Goal: Task Accomplishment & Management: Complete application form

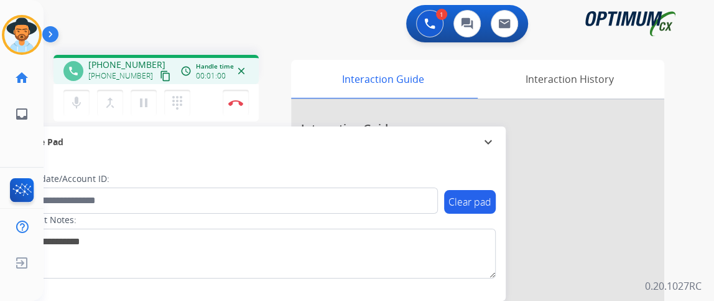
click at [160, 72] on mat-icon "content_copy" at bounding box center [165, 75] width 11 height 11
click at [80, 92] on button "mic Mute" at bounding box center [76, 103] width 26 height 26
click at [80, 92] on button "mic_off Mute" at bounding box center [76, 103] width 26 height 26
click at [80, 92] on button "mic Mute" at bounding box center [76, 103] width 26 height 26
click at [80, 92] on button "mic_off Mute" at bounding box center [76, 103] width 26 height 26
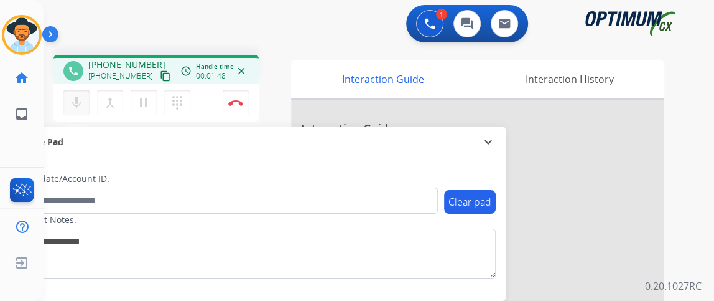
click at [80, 92] on button "mic Mute" at bounding box center [76, 103] width 26 height 26
click at [80, 92] on button "mic_off Mute" at bounding box center [76, 103] width 26 height 26
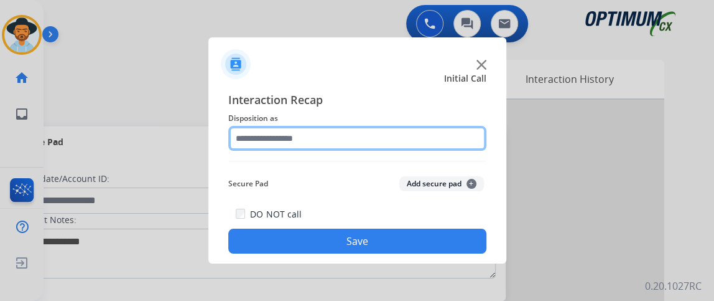
click at [265, 139] on input "text" at bounding box center [357, 138] width 258 height 25
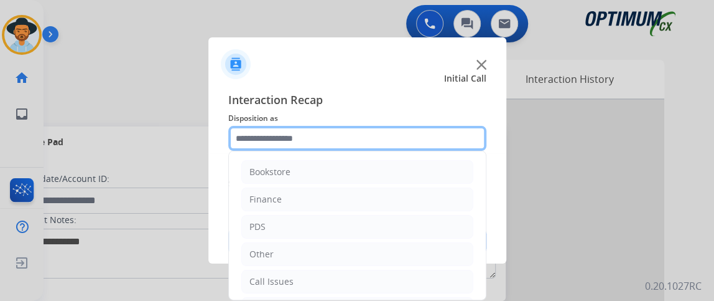
scroll to position [82, 0]
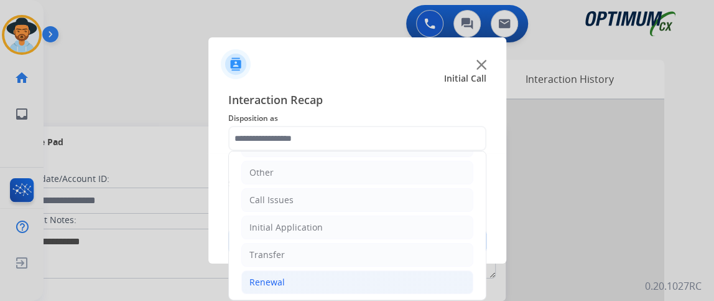
click at [383, 274] on li "Renewal" at bounding box center [357, 282] width 232 height 24
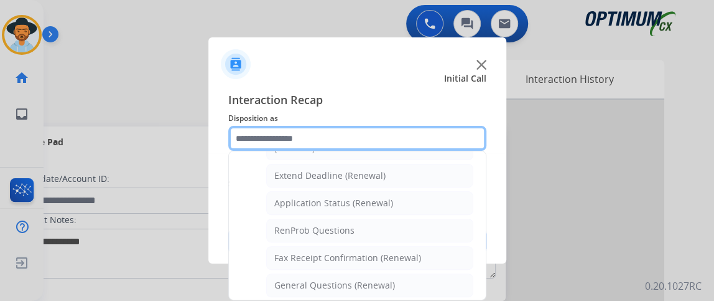
scroll to position [291, 0]
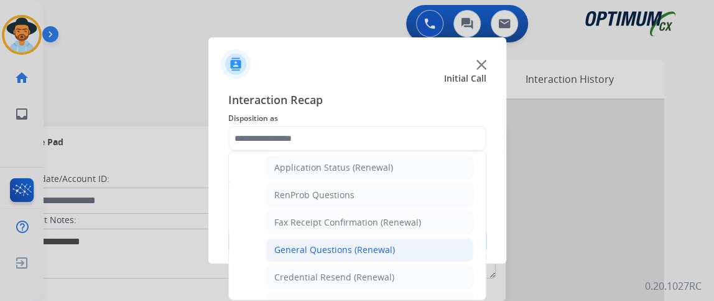
click at [454, 242] on li "General Questions (Renewal)" at bounding box center [369, 250] width 207 height 24
type input "**********"
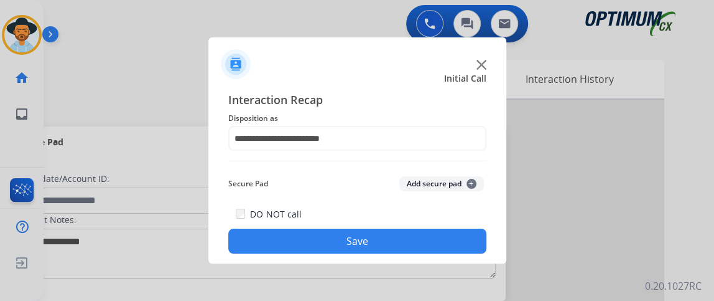
click at [454, 242] on button "Save" at bounding box center [357, 240] width 258 height 25
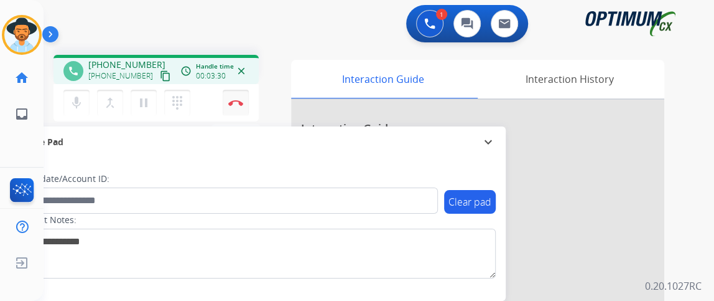
click at [243, 106] on button "Disconnect" at bounding box center [236, 103] width 26 height 26
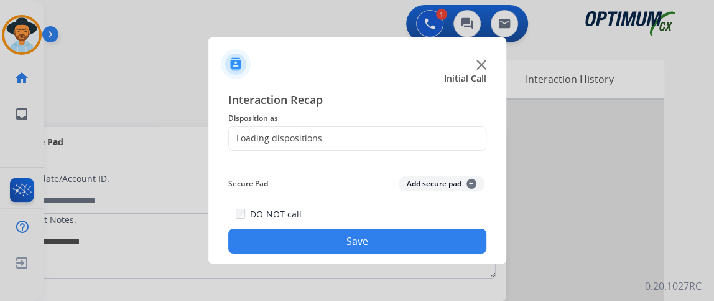
click at [344, 168] on div "Interaction Recap Disposition as Loading dispositions... Secure Pad Add secure …" at bounding box center [357, 172] width 258 height 162
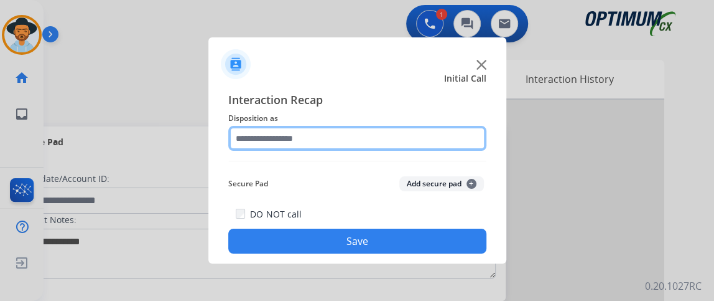
click at [343, 142] on input "text" at bounding box center [357, 138] width 258 height 25
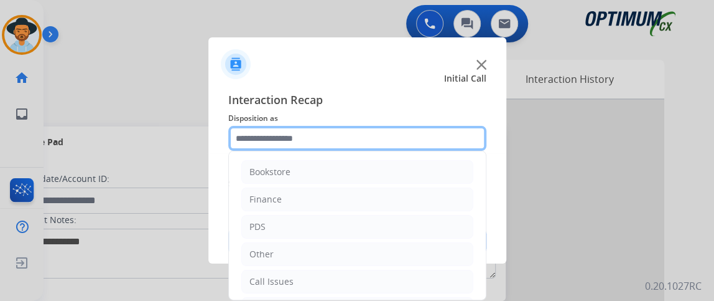
scroll to position [82, 0]
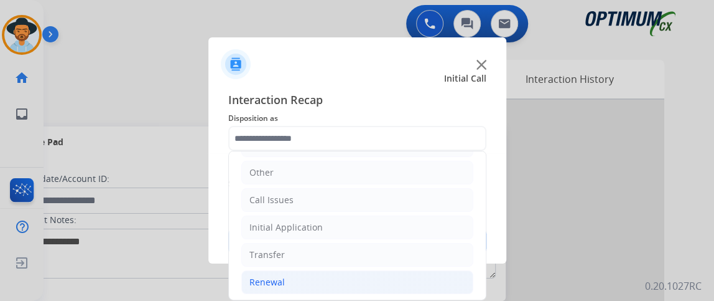
click at [373, 284] on li "Renewal" at bounding box center [357, 282] width 232 height 24
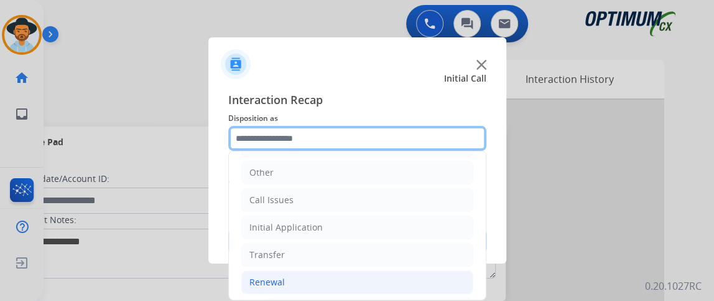
scroll to position [350, 0]
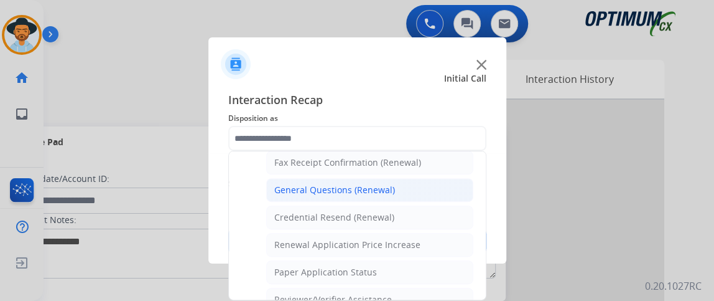
click at [422, 190] on li "General Questions (Renewal)" at bounding box center [369, 190] width 207 height 24
type input "**********"
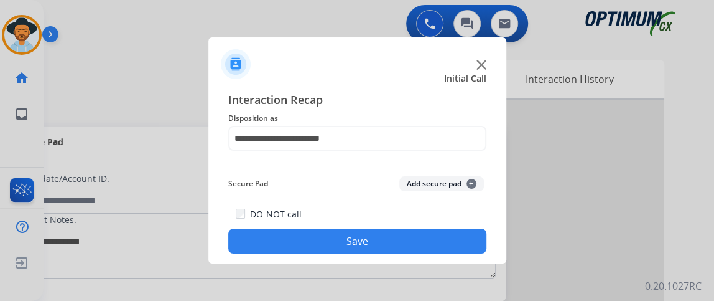
click at [421, 236] on button "Save" at bounding box center [357, 240] width 258 height 25
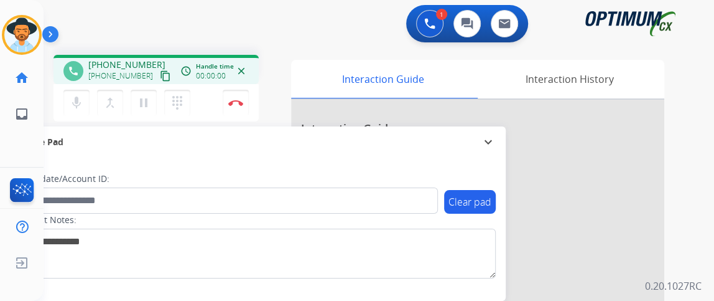
click at [160, 80] on mat-icon "content_copy" at bounding box center [165, 75] width 11 height 11
click at [243, 110] on button "Disconnect" at bounding box center [236, 103] width 26 height 26
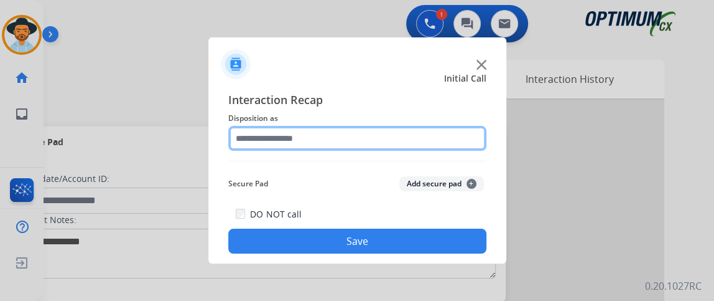
click at [370, 142] on input "text" at bounding box center [357, 138] width 258 height 25
click at [370, 143] on input "text" at bounding box center [357, 138] width 258 height 25
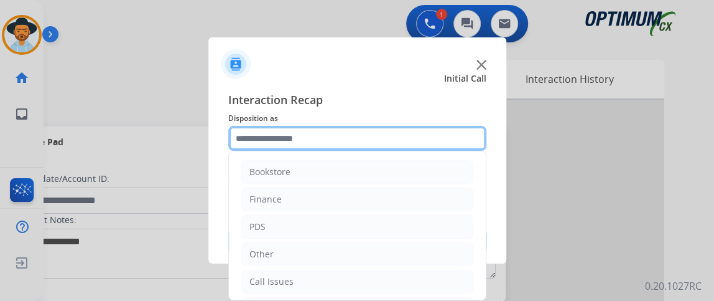
scroll to position [82, 0]
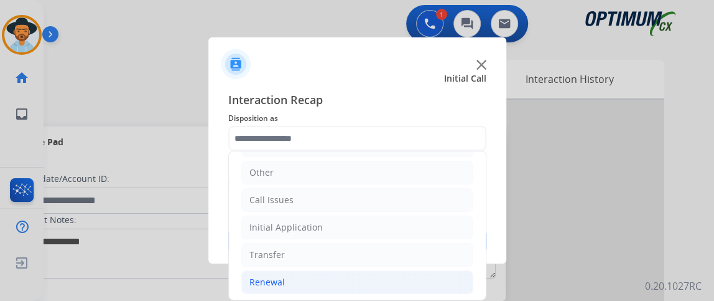
click at [365, 282] on li "Renewal" at bounding box center [357, 282] width 232 height 24
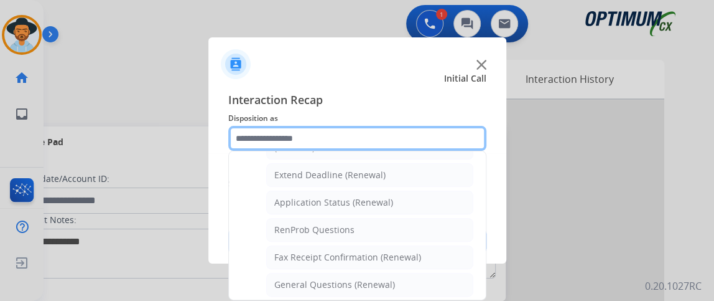
scroll to position [309, 0]
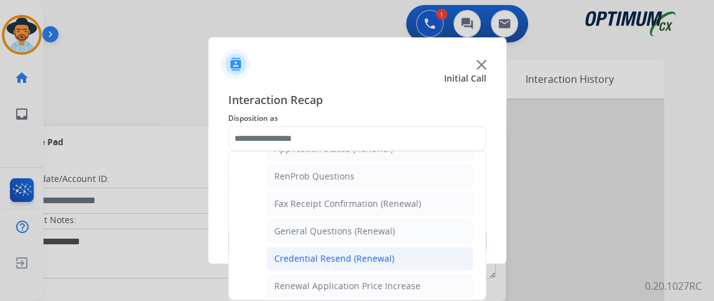
click at [457, 254] on li "Credential Resend (Renewal)" at bounding box center [369, 258] width 207 height 24
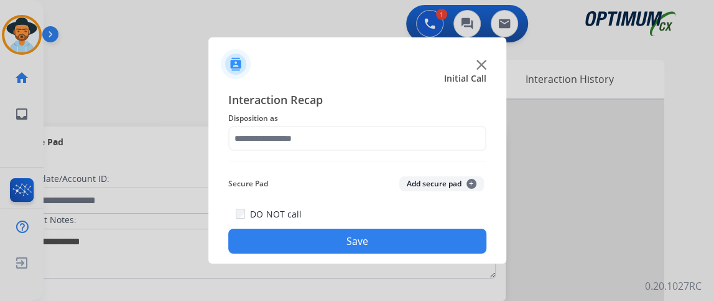
type input "**********"
click at [450, 243] on button "Save" at bounding box center [357, 240] width 258 height 25
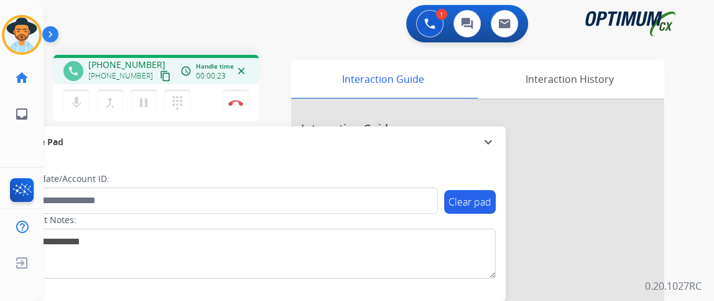
click at [160, 70] on mat-icon "content_copy" at bounding box center [165, 75] width 11 height 11
click at [86, 100] on button "mic Mute" at bounding box center [76, 103] width 26 height 26
click at [79, 96] on mat-icon "mic_off" at bounding box center [76, 102] width 15 height 15
click at [79, 96] on mat-icon "mic" at bounding box center [76, 102] width 15 height 15
click at [77, 99] on mat-icon "mic_off" at bounding box center [76, 102] width 15 height 15
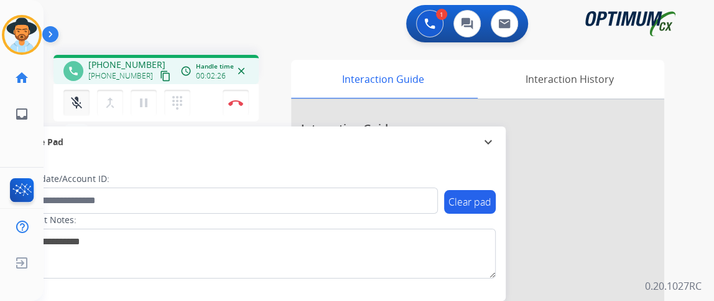
click at [77, 99] on mat-icon "mic_off" at bounding box center [76, 102] width 15 height 15
click at [76, 105] on mat-icon "mic" at bounding box center [76, 102] width 15 height 15
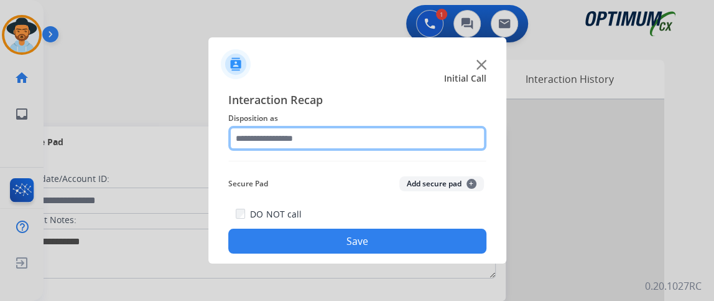
click at [324, 138] on input "text" at bounding box center [357, 138] width 258 height 25
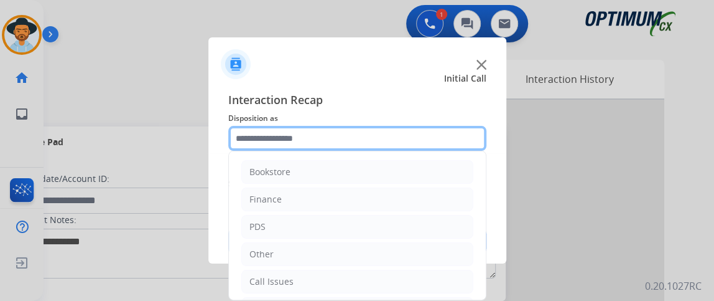
scroll to position [82, 0]
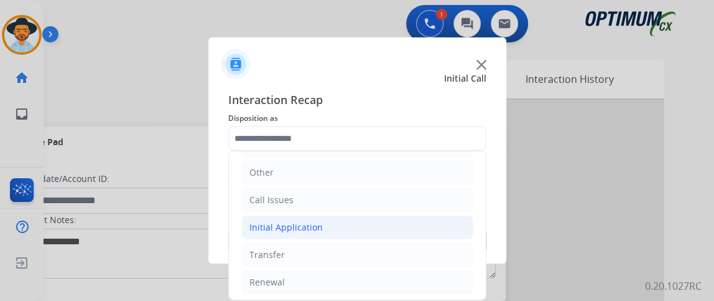
click at [395, 230] on li "Initial Application" at bounding box center [357, 227] width 232 height 24
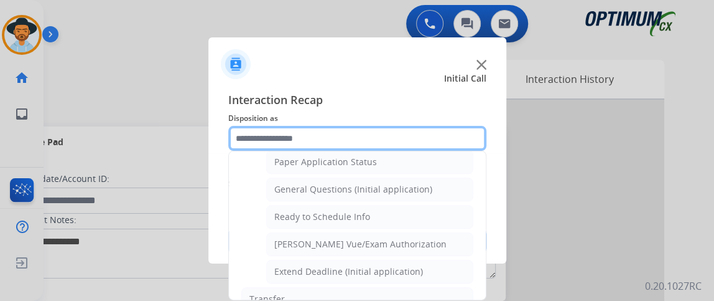
scroll to position [742, 0]
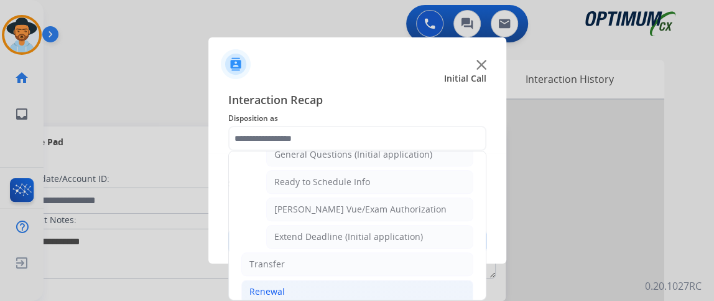
click at [440, 279] on li "Renewal" at bounding box center [357, 291] width 232 height 24
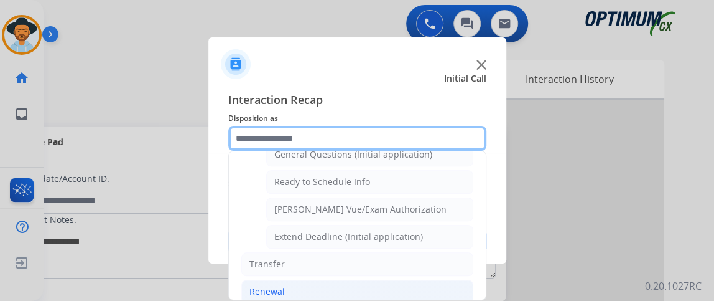
scroll to position [472, 0]
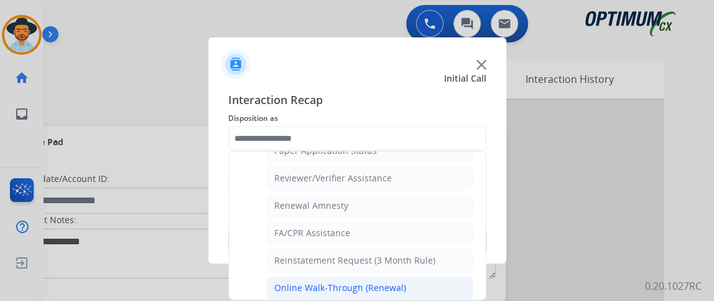
click at [454, 283] on li "Online Walk-Through (Renewal)" at bounding box center [369, 288] width 207 height 24
type input "**********"
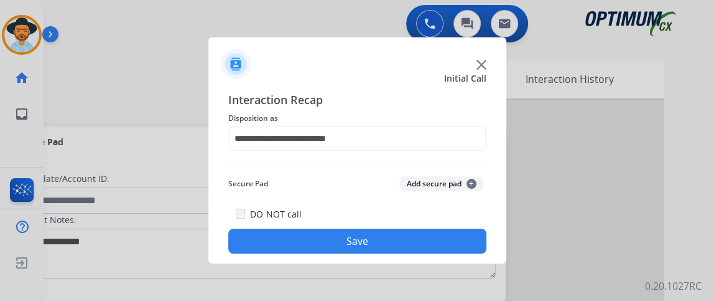
click at [446, 260] on div "**********" at bounding box center [357, 172] width 298 height 182
click at [445, 233] on button "Save" at bounding box center [357, 240] width 258 height 25
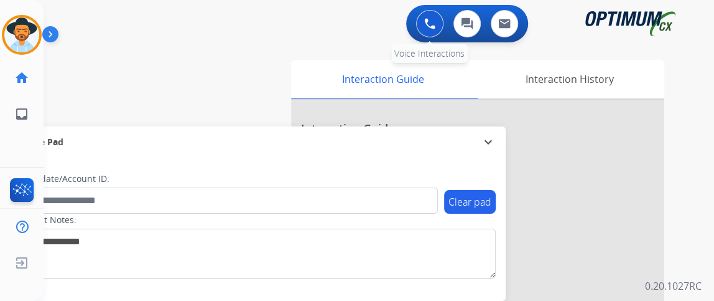
click at [432, 21] on img at bounding box center [429, 23] width 11 height 11
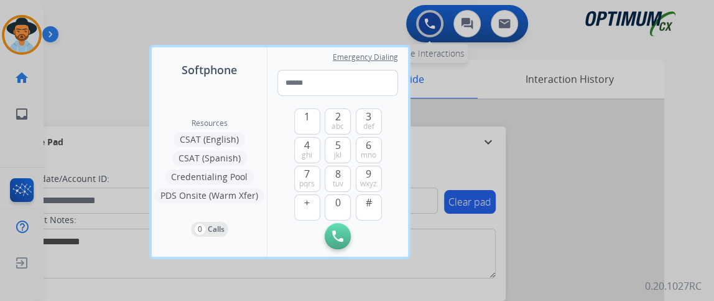
type input "**********"
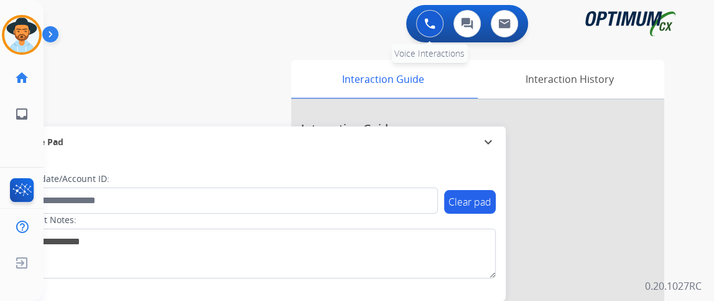
click at [432, 21] on img at bounding box center [429, 23] width 11 height 11
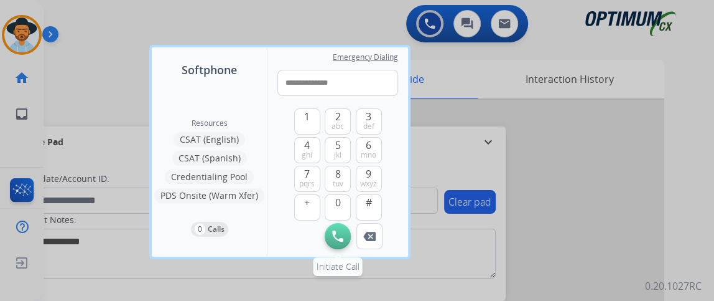
type input "**********"
click at [333, 233] on img at bounding box center [337, 235] width 11 height 11
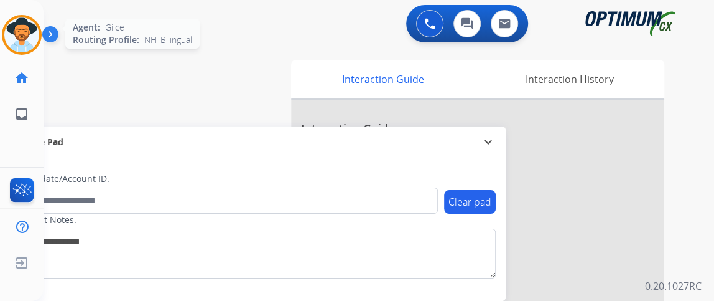
click at [17, 42] on img at bounding box center [21, 34] width 35 height 35
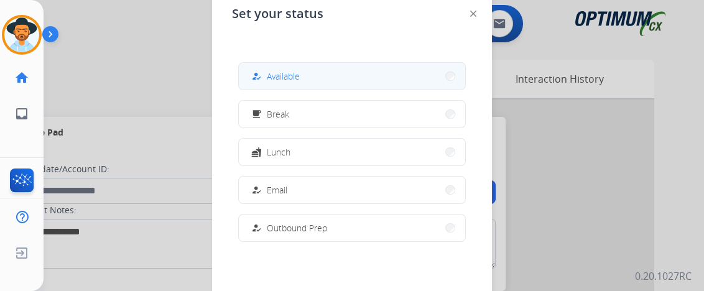
click at [312, 83] on button "how_to_reg Available" at bounding box center [352, 76] width 226 height 27
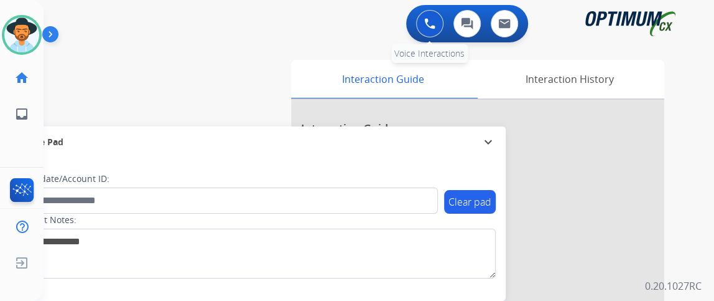
click at [418, 25] on button at bounding box center [429, 23] width 27 height 27
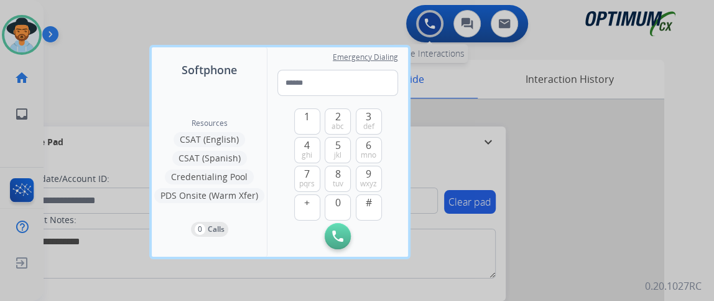
type input "**********"
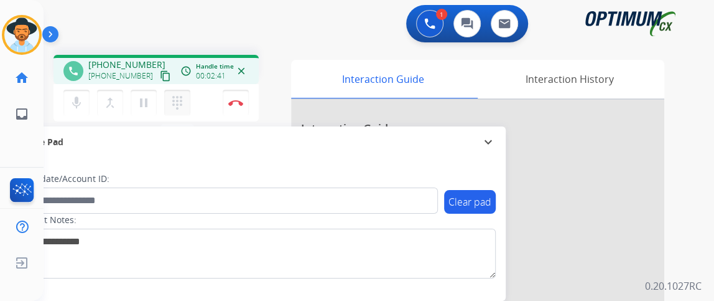
click at [167, 100] on button "dialpad Dialpad" at bounding box center [177, 103] width 26 height 26
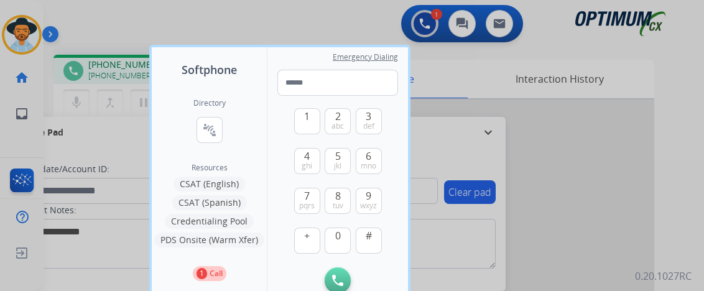
click at [202, 192] on div "Directory connect_without_contact Resource Directory Resources CSAT (English) C…" at bounding box center [209, 189] width 115 height 223
click at [201, 182] on button "CSAT (English)" at bounding box center [210, 184] width 72 height 15
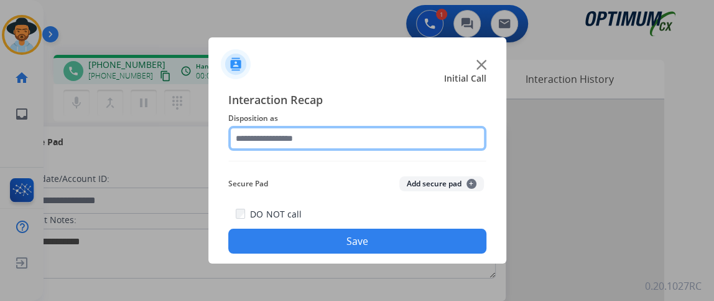
click at [280, 144] on input "text" at bounding box center [357, 138] width 258 height 25
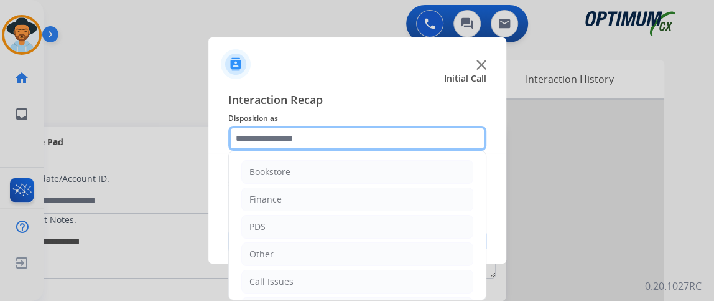
scroll to position [82, 0]
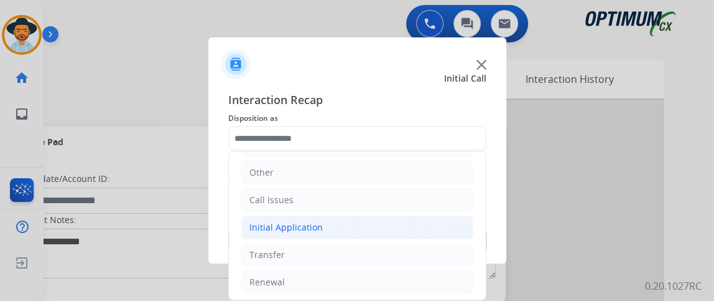
click at [401, 226] on li "Initial Application" at bounding box center [357, 227] width 232 height 24
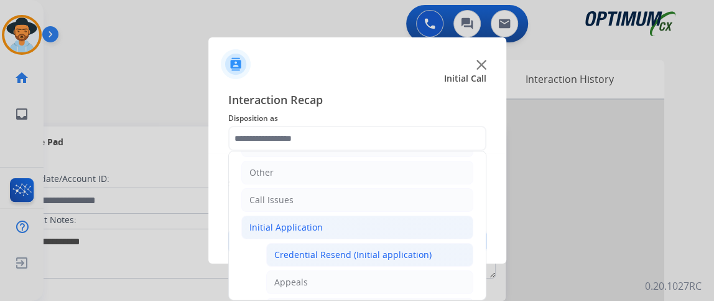
click at [396, 248] on div "Credential Resend (Initial application)" at bounding box center [352, 254] width 157 height 12
type input "**********"
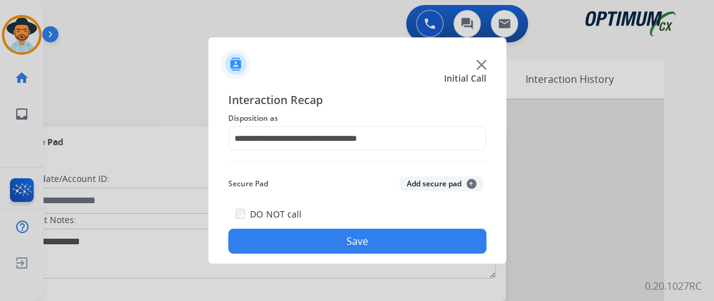
click at [396, 247] on button "Save" at bounding box center [357, 240] width 258 height 25
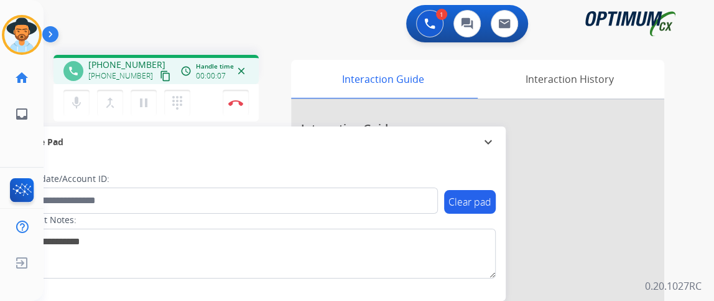
click at [160, 71] on mat-icon "content_copy" at bounding box center [165, 75] width 11 height 11
click at [77, 108] on mat-icon "mic" at bounding box center [76, 102] width 15 height 15
click at [75, 97] on mat-icon "mic_off" at bounding box center [76, 102] width 15 height 15
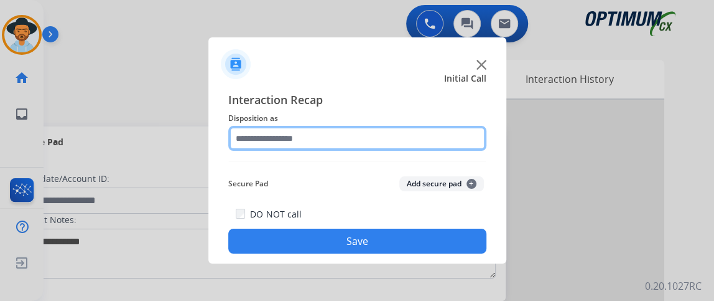
click at [388, 127] on input "text" at bounding box center [357, 138] width 258 height 25
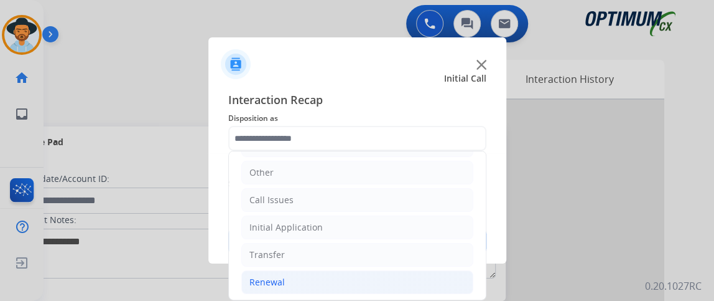
click at [382, 270] on li "Renewal" at bounding box center [357, 282] width 232 height 24
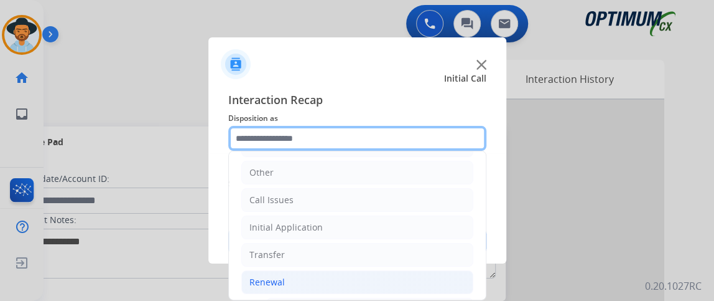
scroll to position [327, 0]
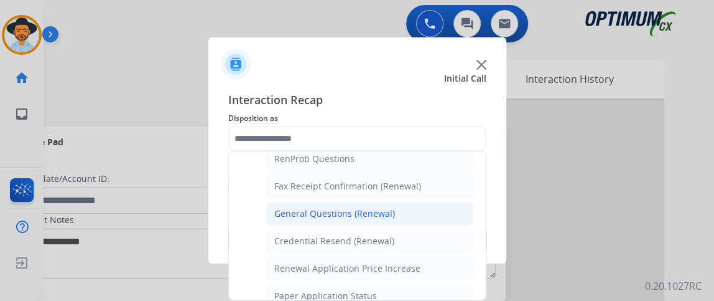
click at [424, 209] on li "General Questions (Renewal)" at bounding box center [369, 214] width 207 height 24
type input "**********"
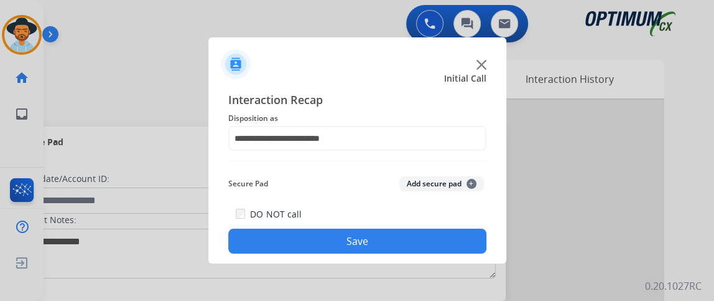
click at [419, 237] on button "Save" at bounding box center [357, 240] width 258 height 25
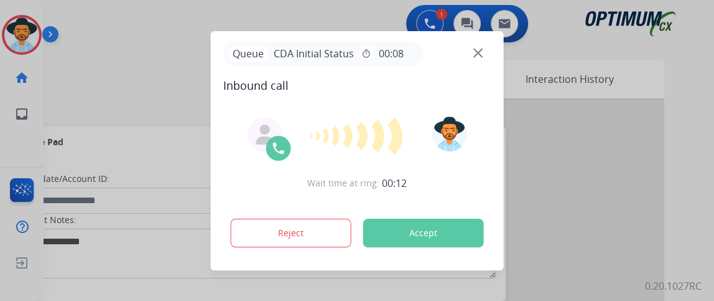
click at [451, 242] on button "Accept" at bounding box center [423, 232] width 121 height 29
click at [451, 241] on button "Accept" at bounding box center [423, 232] width 121 height 29
click at [396, 225] on button "Accept" at bounding box center [423, 232] width 121 height 29
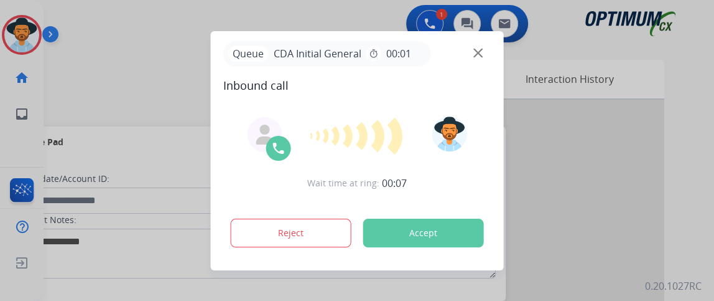
click at [396, 225] on button "Accept" at bounding box center [423, 232] width 121 height 29
click at [471, 49] on div "Queue CDA Initial General timer 00:01" at bounding box center [357, 54] width 268 height 26
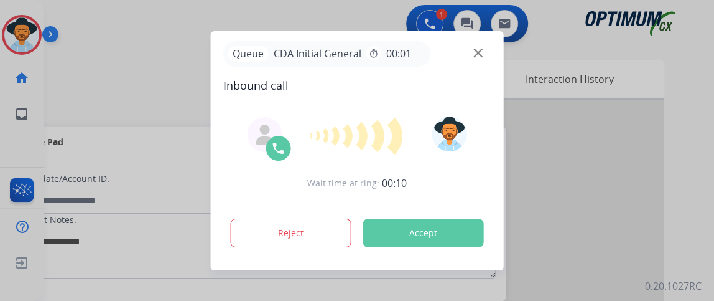
click at [476, 50] on img at bounding box center [478, 52] width 9 height 9
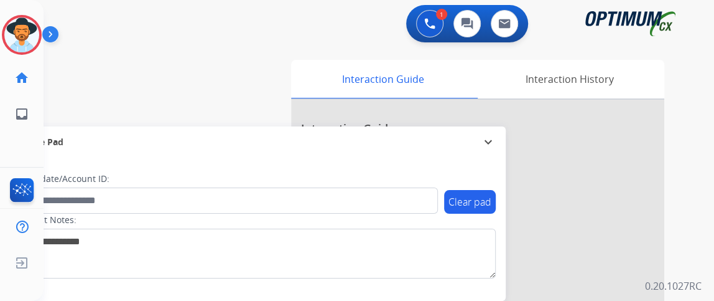
click at [476, 50] on div "swap_horiz Break voice bridge close_fullscreen Connect 3-Way Call merge_type Se…" at bounding box center [364, 304] width 641 height 519
click at [250, 49] on div "swap_horiz Break voice bridge close_fullscreen Connect 3-Way Call merge_type Se…" at bounding box center [364, 304] width 641 height 519
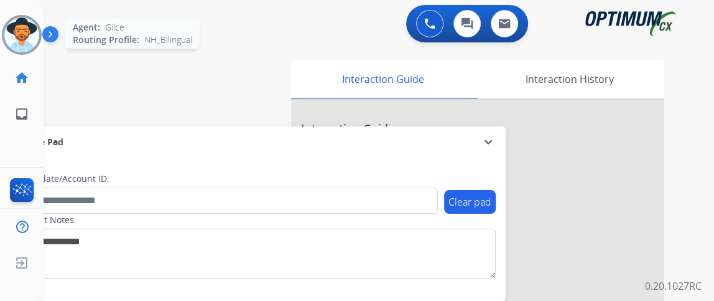
click at [34, 25] on img at bounding box center [21, 34] width 35 height 35
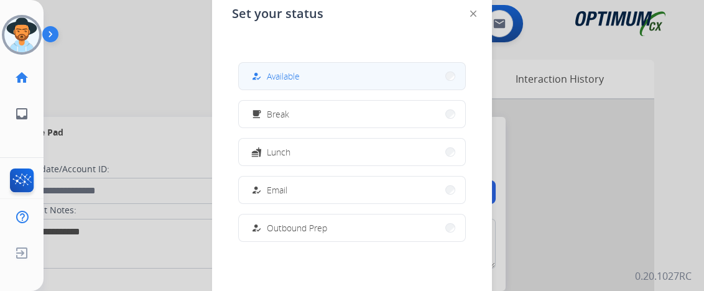
click at [280, 78] on span "Available" at bounding box center [283, 76] width 33 height 13
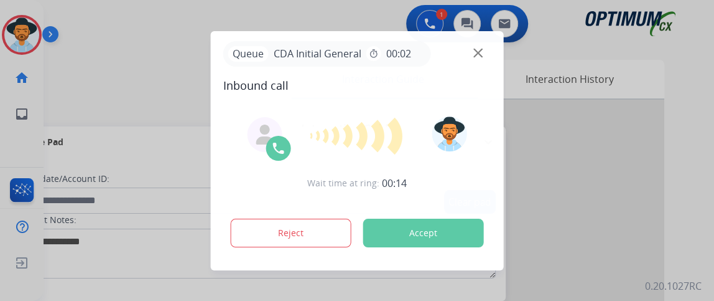
click at [401, 231] on button "Accept" at bounding box center [423, 232] width 121 height 29
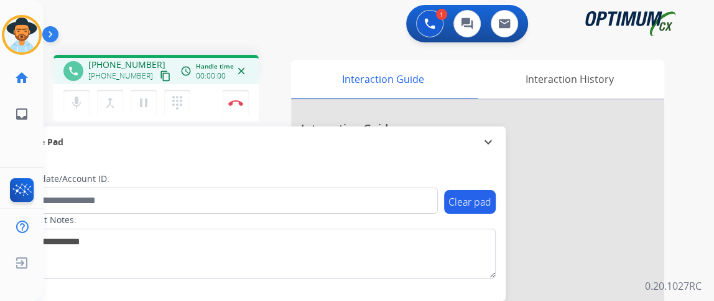
click at [158, 82] on button "content_copy" at bounding box center [165, 75] width 15 height 15
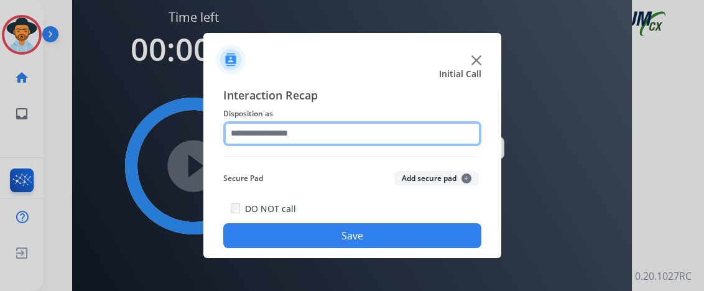
click at [355, 143] on input "text" at bounding box center [352, 133] width 258 height 25
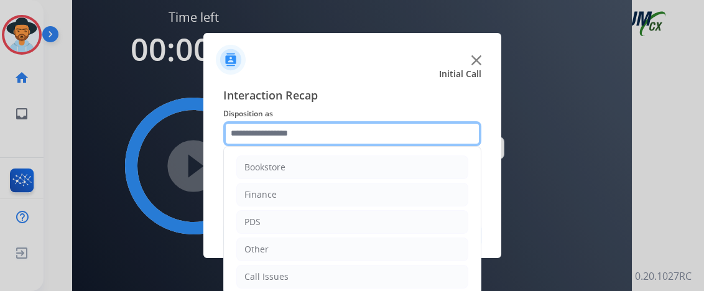
scroll to position [82, 0]
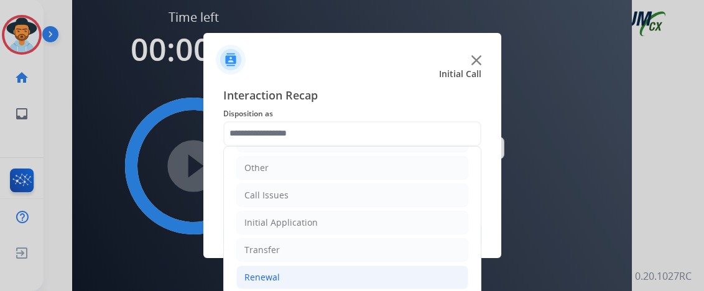
click at [401, 266] on li "Renewal" at bounding box center [352, 278] width 232 height 24
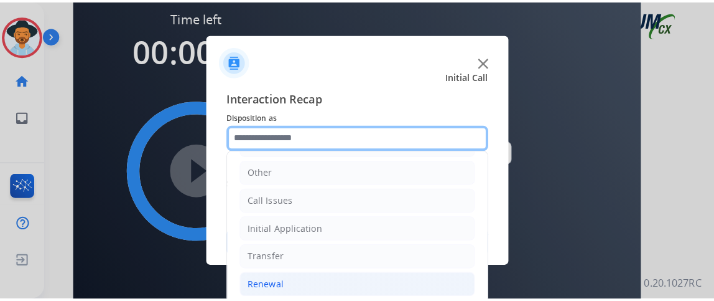
scroll to position [309, 0]
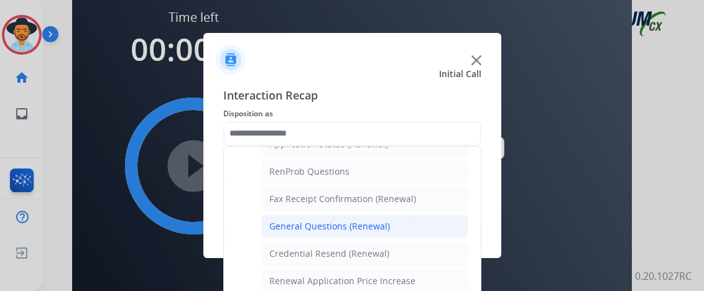
click at [434, 223] on li "General Questions (Renewal)" at bounding box center [364, 227] width 207 height 24
type input "**********"
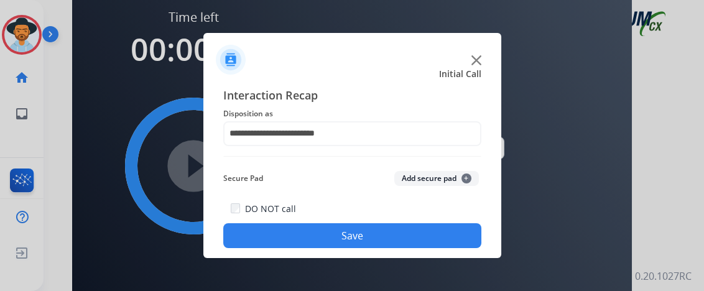
click at [435, 243] on button "Save" at bounding box center [352, 235] width 258 height 25
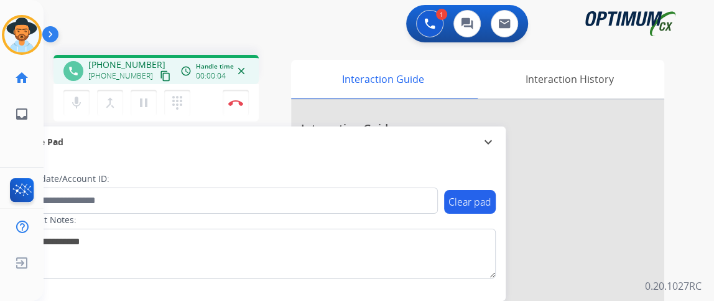
click at [160, 77] on mat-icon "content_copy" at bounding box center [165, 75] width 11 height 11
click at [77, 107] on mat-icon "mic" at bounding box center [76, 102] width 15 height 15
click at [77, 107] on mat-icon "mic_off" at bounding box center [76, 102] width 15 height 15
click at [80, 96] on mat-icon "mic" at bounding box center [76, 102] width 15 height 15
click at [80, 96] on mat-icon "mic_off" at bounding box center [76, 102] width 15 height 15
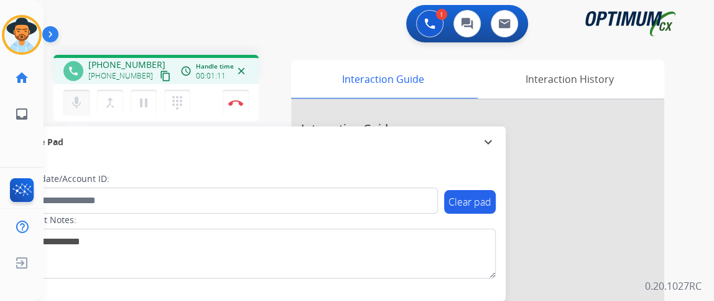
click at [74, 102] on mat-icon "mic" at bounding box center [76, 102] width 15 height 15
click at [74, 102] on mat-icon "mic_off" at bounding box center [76, 102] width 15 height 15
click at [74, 102] on mat-icon "mic" at bounding box center [76, 102] width 15 height 15
click at [74, 102] on mat-icon "mic_off" at bounding box center [76, 102] width 15 height 15
click at [71, 99] on mat-icon "mic" at bounding box center [76, 102] width 15 height 15
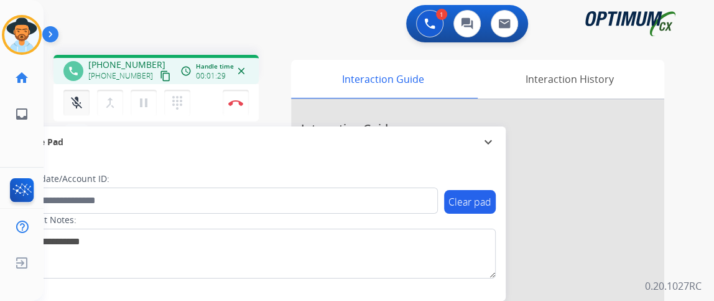
click at [72, 99] on mat-icon "mic_off" at bounding box center [76, 102] width 15 height 15
click at [78, 102] on mat-icon "mic" at bounding box center [76, 102] width 15 height 15
click at [78, 102] on mat-icon "mic_off" at bounding box center [76, 102] width 15 height 15
click at [237, 98] on button "Disconnect" at bounding box center [236, 103] width 26 height 26
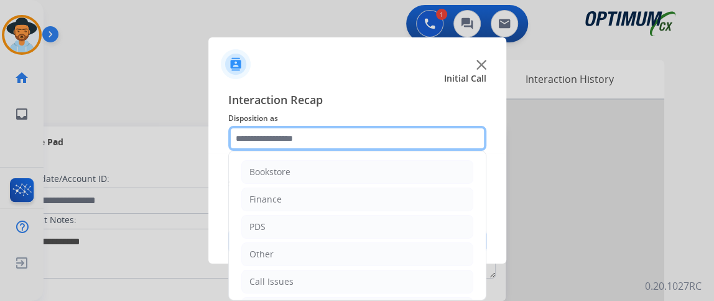
click at [322, 138] on input "text" at bounding box center [357, 138] width 258 height 25
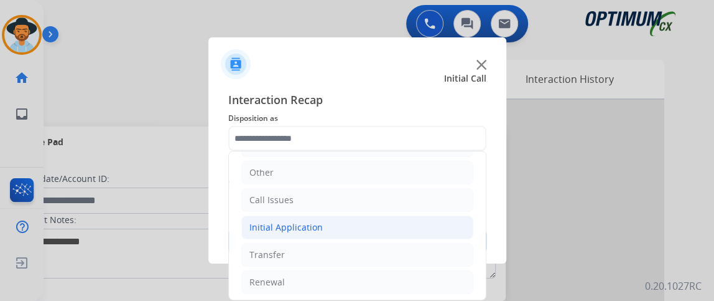
click at [361, 228] on li "Initial Application" at bounding box center [357, 227] width 232 height 24
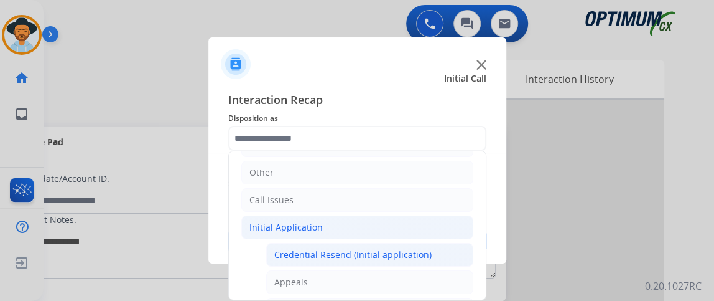
click at [360, 243] on li "Credential Resend (Initial application)" at bounding box center [369, 255] width 207 height 24
type input "**********"
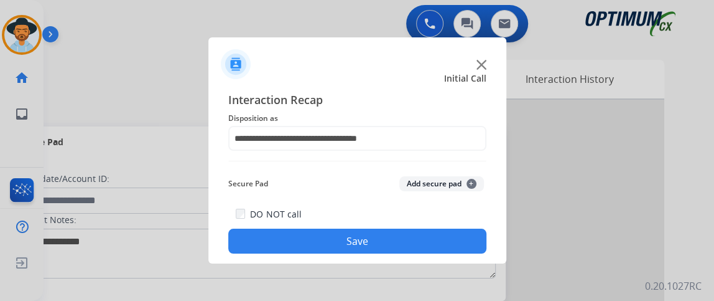
click at [360, 242] on button "Save" at bounding box center [357, 240] width 258 height 25
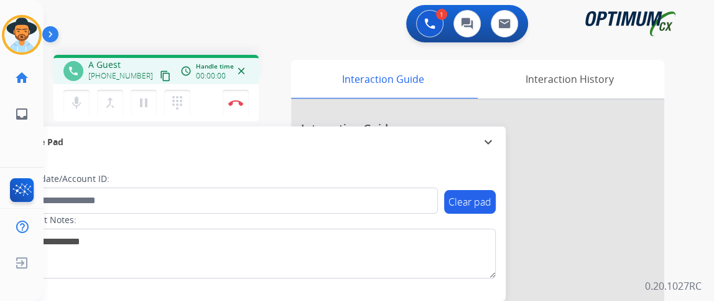
click at [160, 79] on mat-icon "content_copy" at bounding box center [165, 75] width 11 height 11
click at [78, 99] on mat-icon "mic" at bounding box center [76, 102] width 15 height 15
click at [78, 107] on mat-icon "mic_off" at bounding box center [76, 102] width 15 height 15
click at [78, 107] on mat-icon "mic" at bounding box center [76, 102] width 15 height 15
click at [78, 107] on mat-icon "mic_off" at bounding box center [76, 102] width 15 height 15
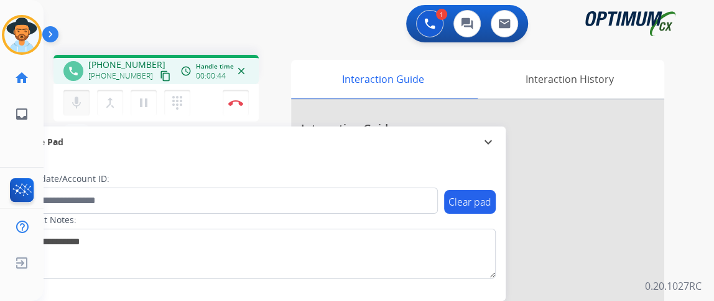
click at [78, 107] on mat-icon "mic" at bounding box center [76, 102] width 15 height 15
click at [78, 107] on mat-icon "mic_off" at bounding box center [76, 102] width 15 height 15
click at [80, 109] on mat-icon "mic" at bounding box center [76, 102] width 15 height 15
click at [80, 114] on button "mic Mute" at bounding box center [76, 103] width 26 height 26
click at [82, 102] on mat-icon "mic_off" at bounding box center [76, 102] width 15 height 15
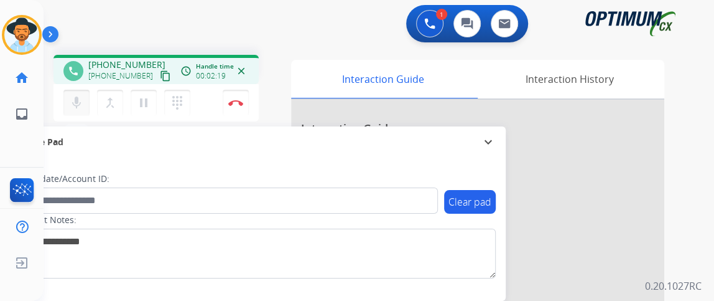
click at [82, 102] on mat-icon "mic" at bounding box center [76, 102] width 15 height 15
click at [82, 102] on mat-icon "mic_off" at bounding box center [76, 102] width 15 height 15
click at [82, 102] on mat-icon "mic" at bounding box center [76, 102] width 15 height 15
click at [82, 102] on mat-icon "mic_off" at bounding box center [76, 102] width 15 height 15
click at [82, 102] on mat-icon "mic" at bounding box center [76, 102] width 15 height 15
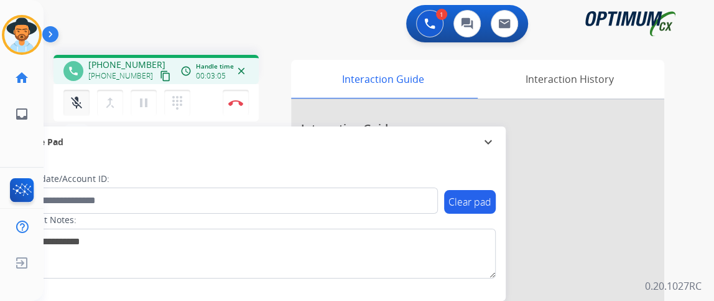
click at [82, 102] on mat-icon "mic_off" at bounding box center [76, 102] width 15 height 15
click at [82, 102] on mat-icon "mic" at bounding box center [76, 102] width 15 height 15
click at [82, 102] on mat-icon "mic_off" at bounding box center [76, 102] width 15 height 15
click at [82, 102] on mat-icon "mic" at bounding box center [76, 102] width 15 height 15
click at [82, 102] on mat-icon "mic_off" at bounding box center [76, 102] width 15 height 15
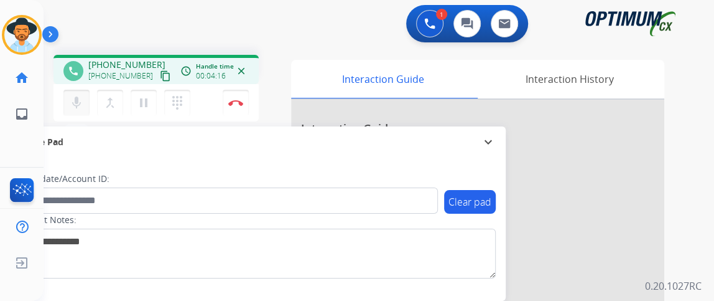
click at [82, 102] on mat-icon "mic" at bounding box center [76, 102] width 15 height 15
click at [82, 102] on mat-icon "mic_off" at bounding box center [76, 102] width 15 height 15
click at [82, 102] on mat-icon "mic" at bounding box center [76, 102] width 15 height 15
click at [82, 102] on mat-icon "mic_off" at bounding box center [76, 102] width 15 height 15
drag, startPoint x: 82, startPoint y: 102, endPoint x: 92, endPoint y: 93, distance: 14.1
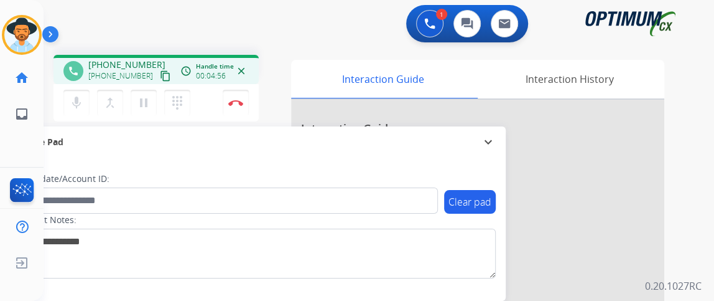
click at [92, 93] on div "mic Mute merge_type Bridge pause Hold dialpad Dialpad" at bounding box center [130, 103] width 134 height 26
click at [65, 106] on button "mic Mute" at bounding box center [76, 103] width 26 height 26
click at [72, 109] on button "mic_off Mute" at bounding box center [76, 103] width 26 height 26
click at [72, 109] on mat-icon "mic_off" at bounding box center [76, 102] width 15 height 15
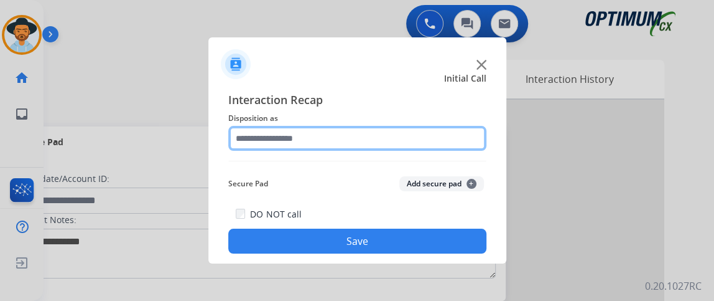
click at [275, 130] on input "text" at bounding box center [357, 138] width 258 height 25
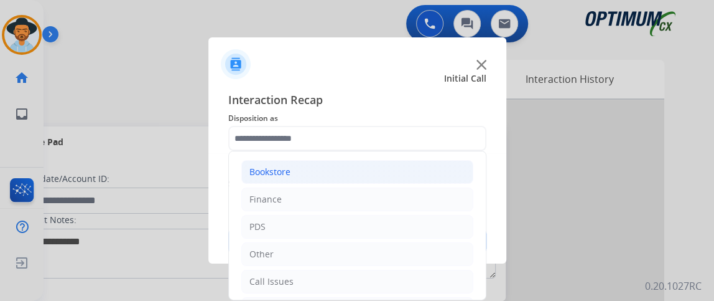
click at [278, 174] on div "Bookstore" at bounding box center [270, 172] width 41 height 12
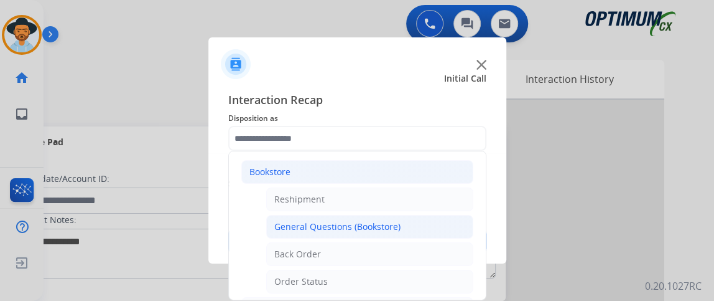
click at [298, 222] on div "General Questions (Bookstore)" at bounding box center [337, 226] width 126 height 12
type input "**********"
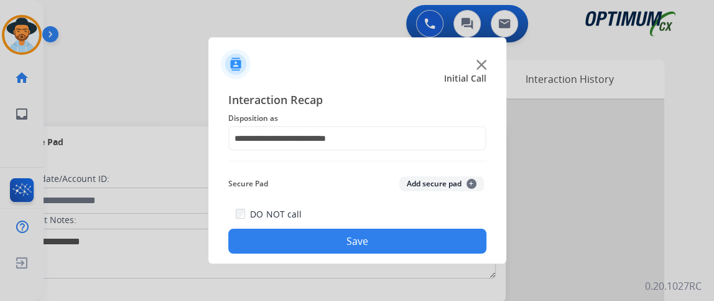
click at [298, 222] on div "DO NOT call Save" at bounding box center [357, 229] width 258 height 47
click at [302, 241] on button "Save" at bounding box center [357, 240] width 258 height 25
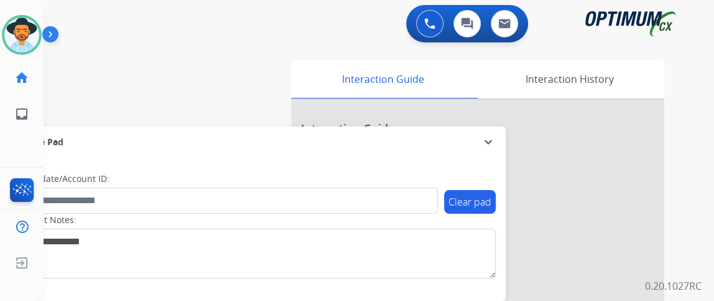
click at [342, 171] on div "Clear pad Candidate/Account ID: Contact Notes:" at bounding box center [256, 228] width 500 height 143
click at [358, 179] on div "Candidate/Account ID:" at bounding box center [227, 192] width 422 height 41
click at [116, 142] on div "Secure Pad" at bounding box center [256, 141] width 480 height 21
click at [121, 146] on div "swap_horiz Break voice bridge close_fullscreen Connect 3-Way Call merge_type Se…" at bounding box center [364, 304] width 641 height 519
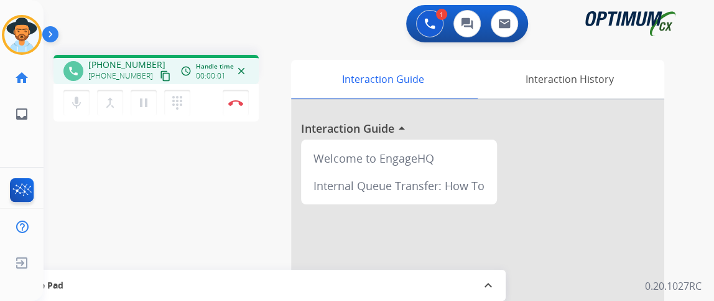
click at [160, 75] on mat-icon "content_copy" at bounding box center [165, 75] width 11 height 11
click at [81, 109] on mat-icon "mic" at bounding box center [76, 102] width 15 height 15
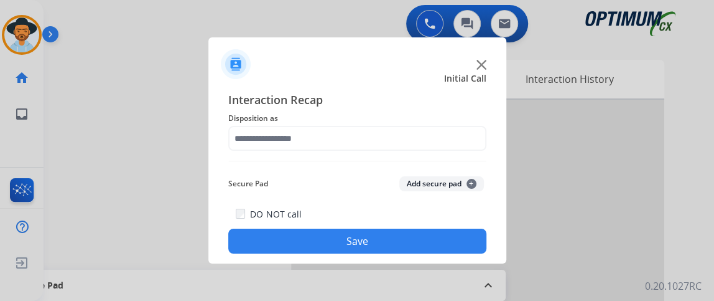
click at [360, 151] on div at bounding box center [357, 138] width 258 height 25
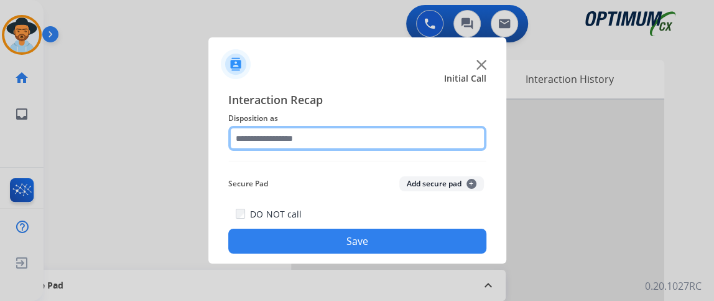
click at [374, 135] on input "text" at bounding box center [357, 138] width 258 height 25
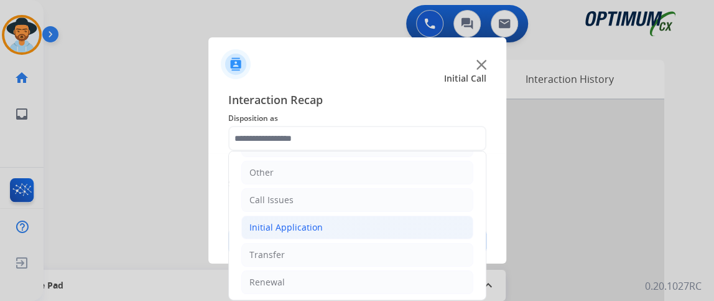
click at [338, 218] on li "Initial Application" at bounding box center [357, 227] width 232 height 24
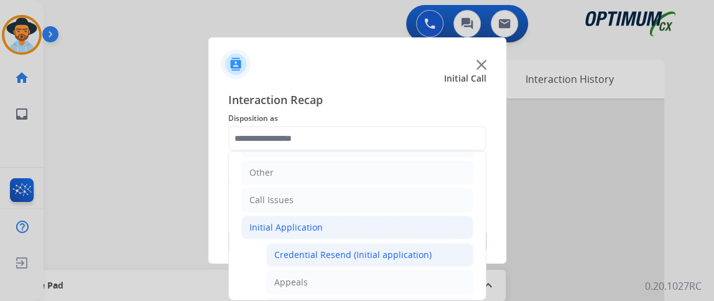
click at [340, 248] on div "Credential Resend (Initial application)" at bounding box center [352, 254] width 157 height 12
type input "**********"
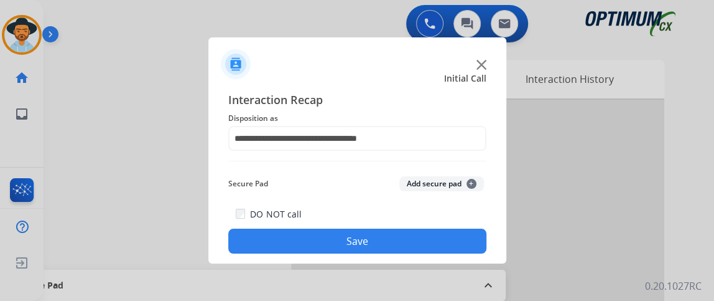
click at [340, 246] on button "Save" at bounding box center [357, 240] width 258 height 25
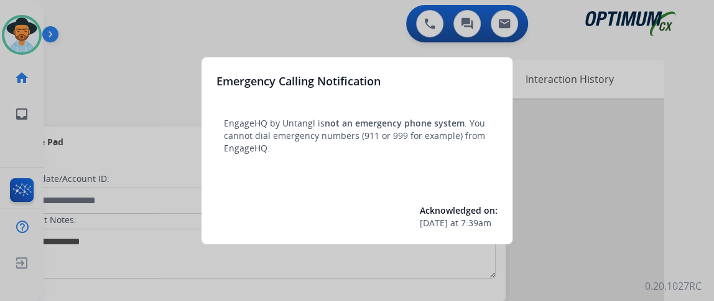
click at [101, 67] on div at bounding box center [357, 150] width 714 height 301
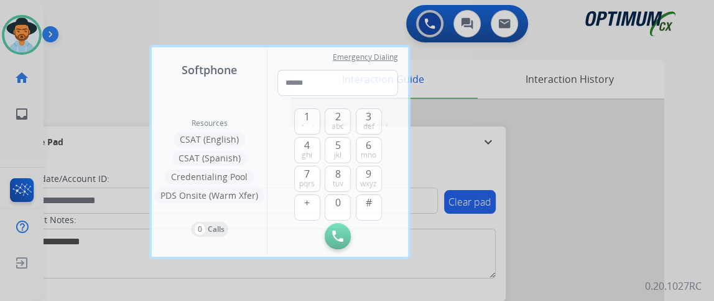
click at [101, 67] on div at bounding box center [357, 150] width 714 height 301
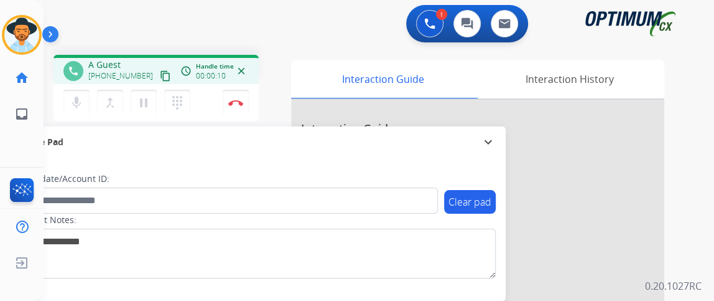
click at [160, 80] on mat-icon "content_copy" at bounding box center [165, 75] width 11 height 11
click at [238, 107] on button "Disconnect" at bounding box center [236, 103] width 26 height 26
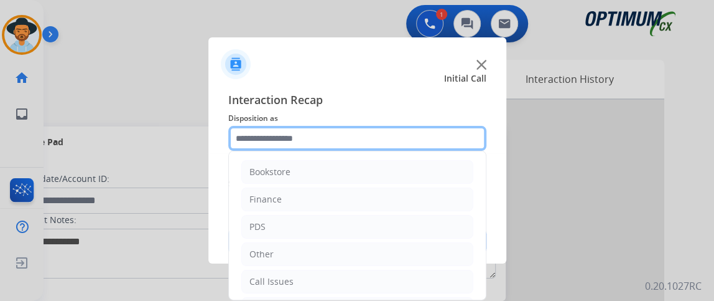
click at [345, 133] on input "text" at bounding box center [357, 138] width 258 height 25
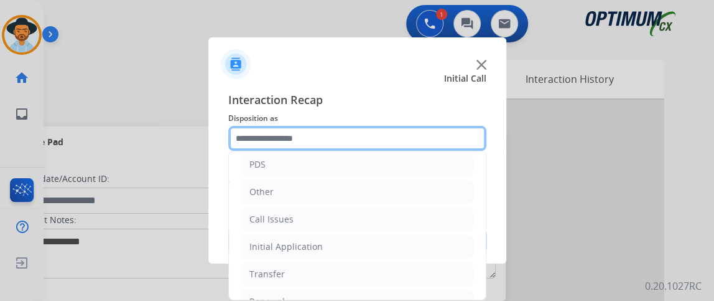
scroll to position [82, 0]
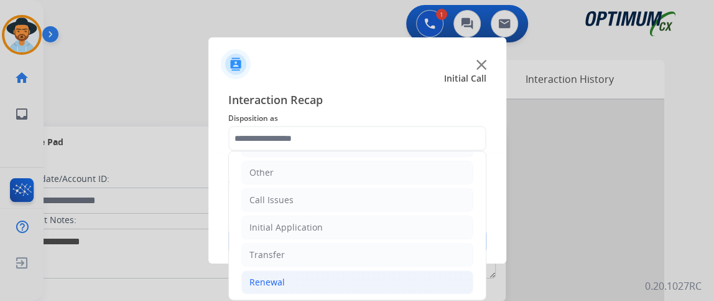
click at [320, 275] on li "Renewal" at bounding box center [357, 282] width 232 height 24
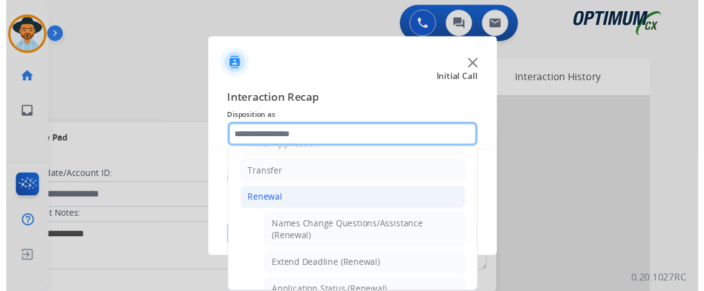
scroll to position [223, 0]
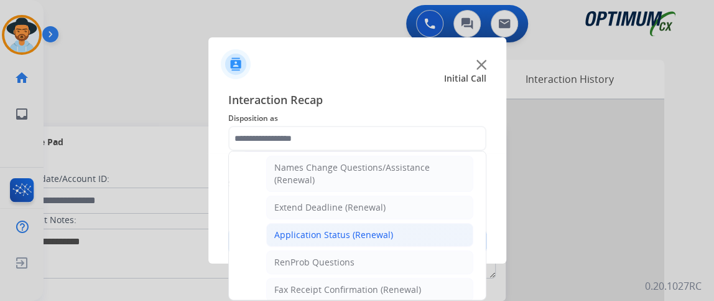
click at [403, 223] on li "Application Status (Renewal)" at bounding box center [369, 235] width 207 height 24
type input "**********"
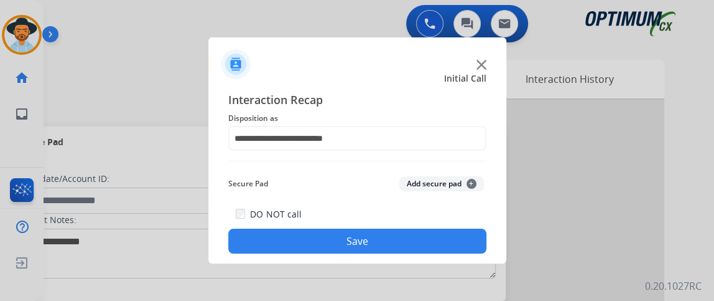
click at [403, 224] on div "DO NOT call Save" at bounding box center [357, 229] width 258 height 47
click at [402, 233] on button "Save" at bounding box center [357, 240] width 258 height 25
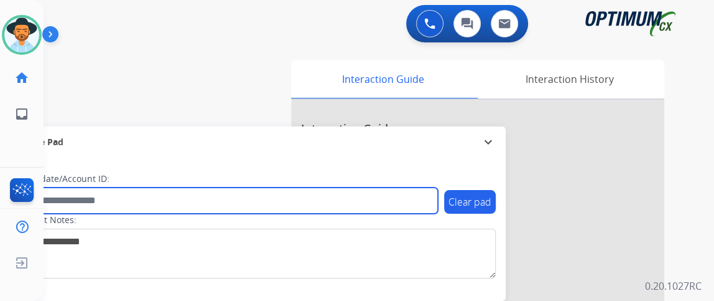
drag, startPoint x: 162, startPoint y: 203, endPoint x: 76, endPoint y: 212, distance: 86.3
click at [76, 212] on input "text" at bounding box center [227, 200] width 422 height 26
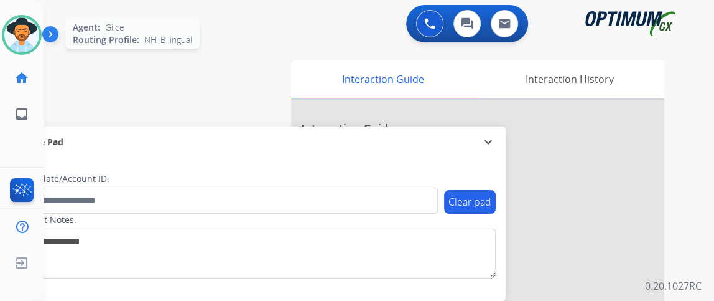
click at [20, 33] on img at bounding box center [21, 34] width 35 height 35
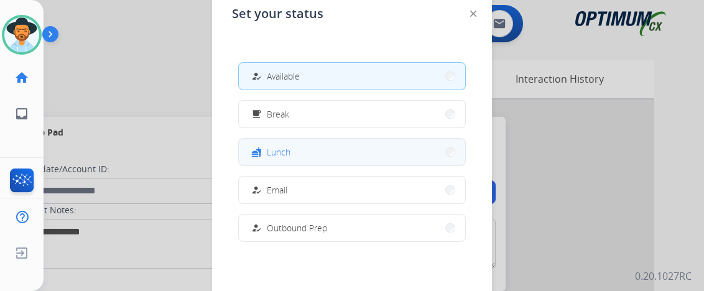
click at [287, 142] on button "fastfood Lunch" at bounding box center [352, 152] width 226 height 27
